Goal: Task Accomplishment & Management: Manage account settings

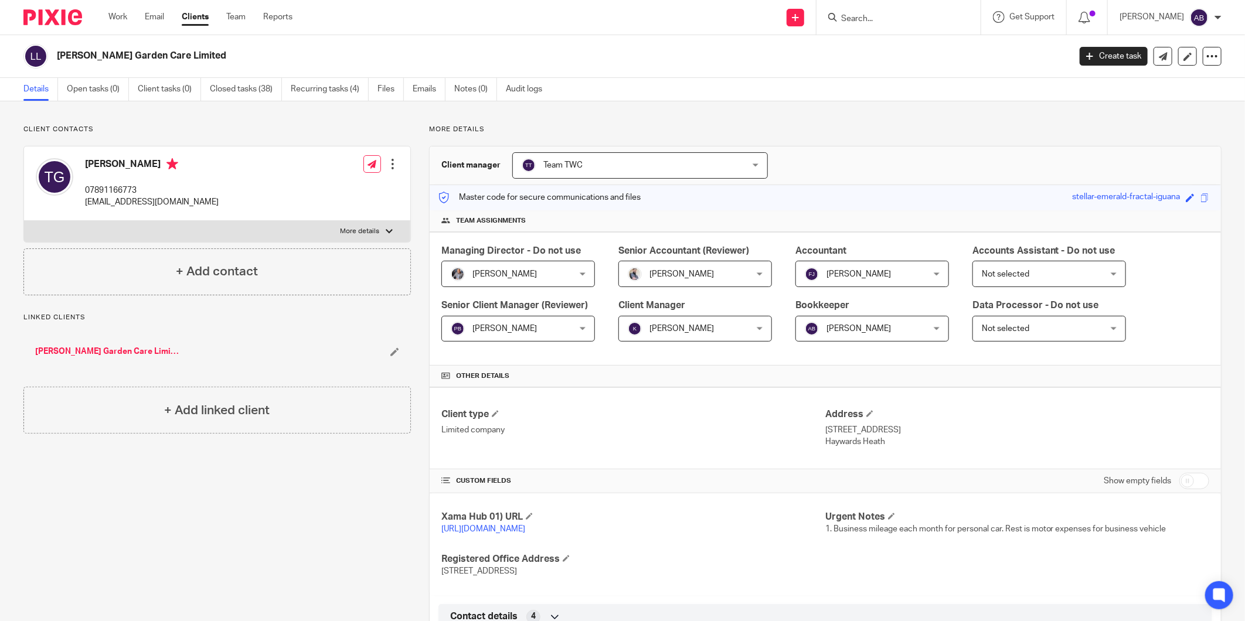
click at [875, 12] on form at bounding box center [902, 17] width 125 height 15
click at [865, 18] on input "Search" at bounding box center [892, 19] width 105 height 11
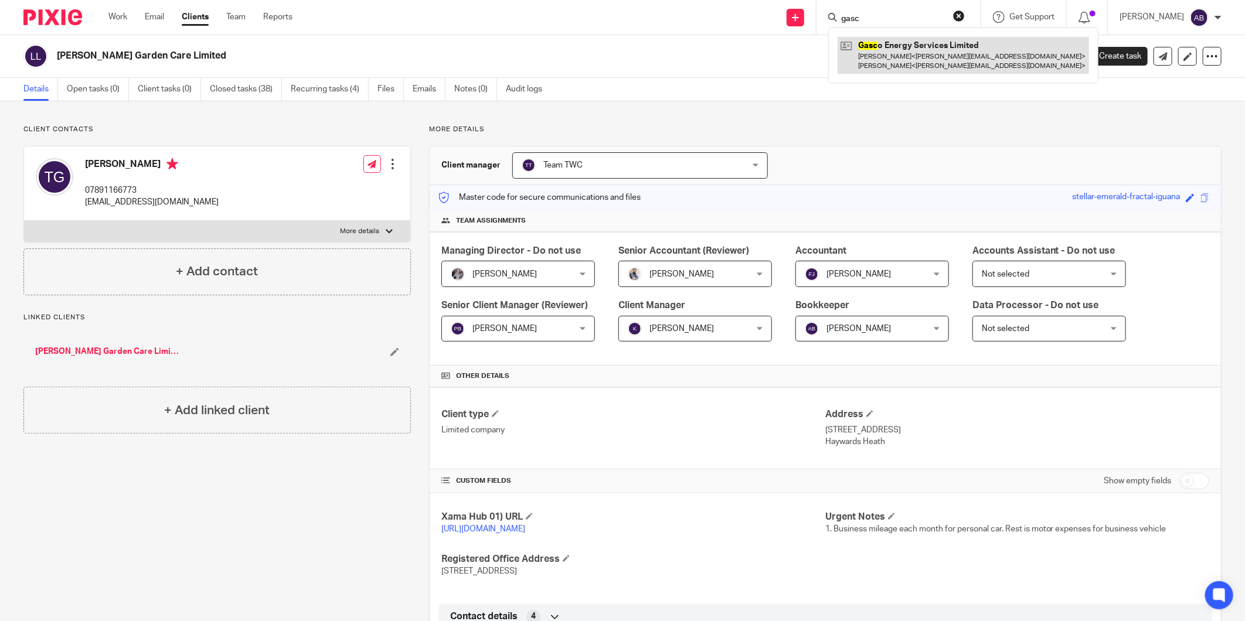
type input "gasc"
click at [872, 42] on link at bounding box center [962, 55] width 251 height 36
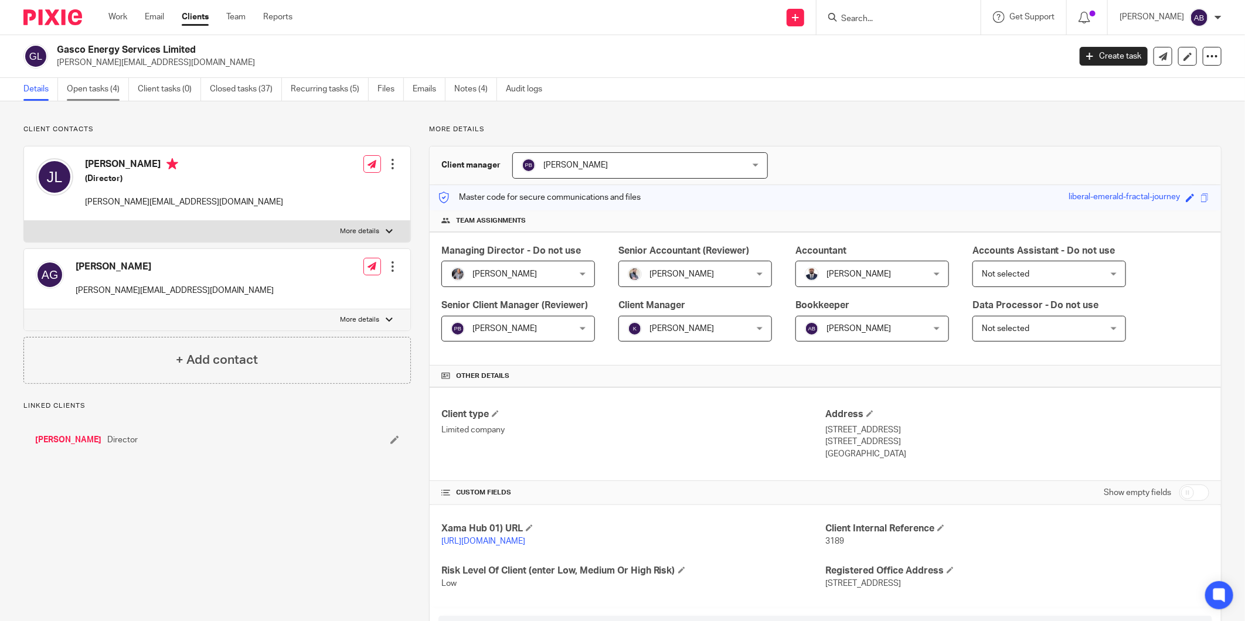
click at [101, 86] on link "Open tasks (4)" at bounding box center [98, 89] width 62 height 23
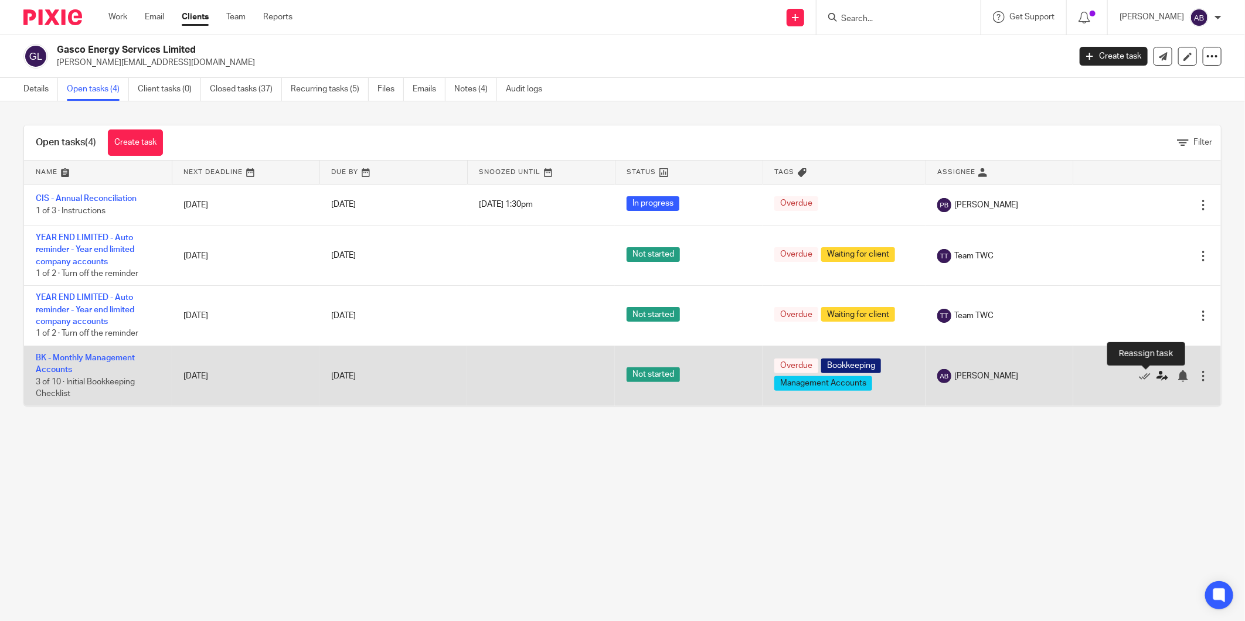
click at [1156, 377] on icon at bounding box center [1162, 376] width 12 height 12
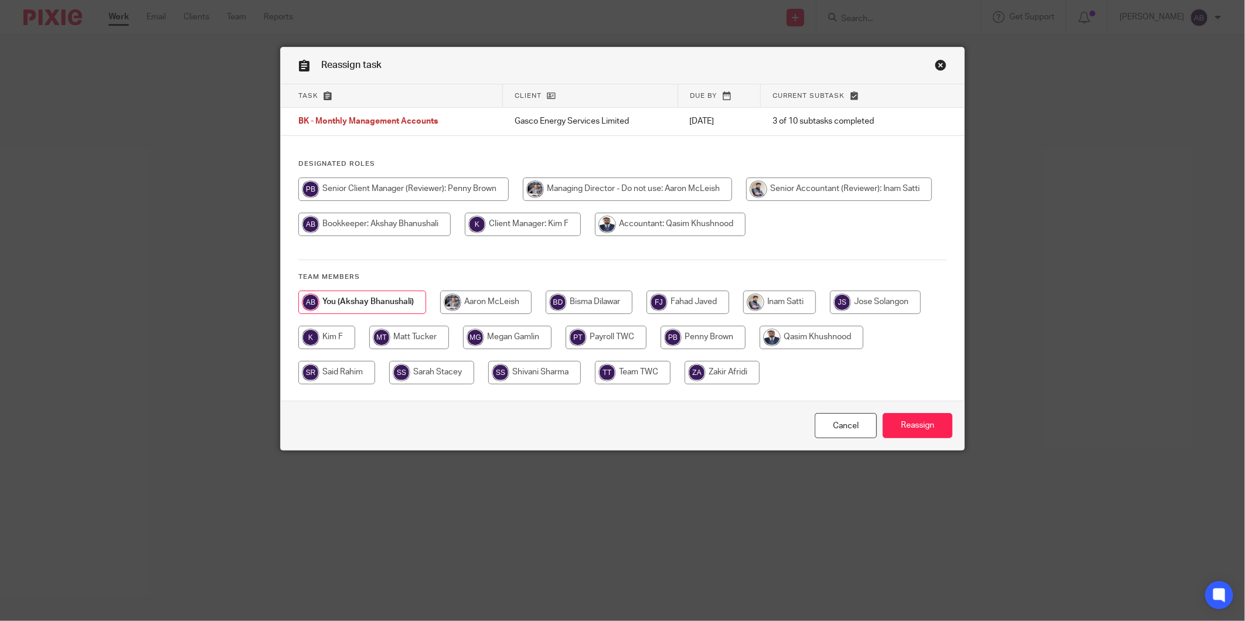
click at [328, 340] on input "radio" at bounding box center [326, 337] width 57 height 23
radio input "true"
click at [921, 421] on input "Reassign" at bounding box center [918, 425] width 70 height 25
